Goal: Task Accomplishment & Management: Use online tool/utility

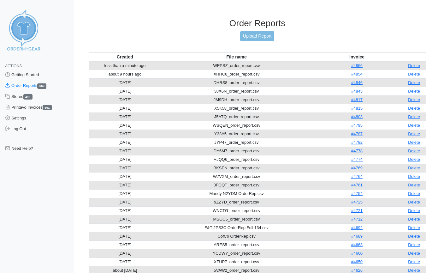
click at [269, 38] on link "Upload Report" at bounding box center [257, 36] width 34 height 10
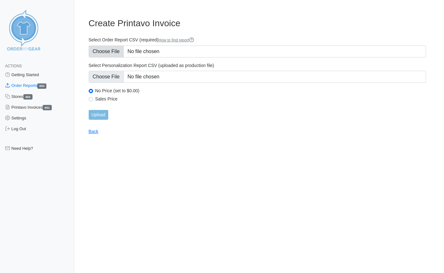
click at [110, 49] on input "Select Order Report CSV (required) How to find report" at bounding box center [258, 51] width 338 height 12
type input "C:\fakepath\R473M_order_report.csv"
click at [100, 112] on input "Upload" at bounding box center [99, 115] width 20 height 10
